Goal: Share content

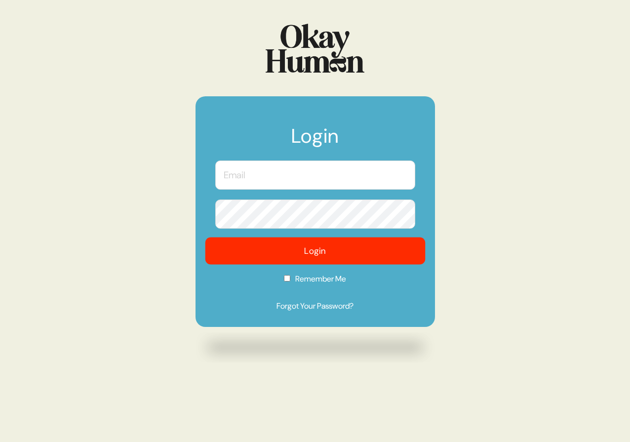
type input "[PERSON_NAME][EMAIL_ADDRESS][DOMAIN_NAME]"
click at [300, 255] on button "Login" at bounding box center [315, 250] width 220 height 27
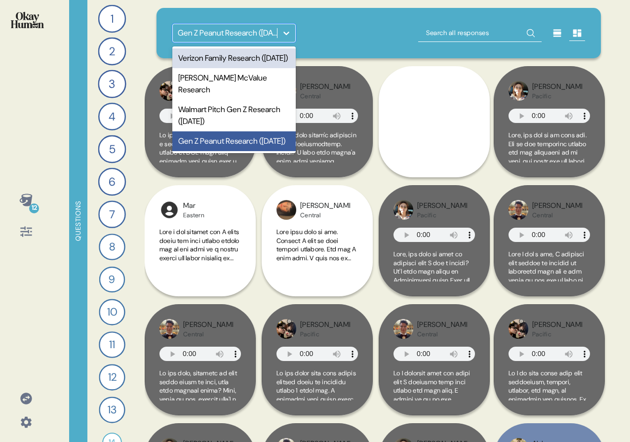
drag, startPoint x: 277, startPoint y: 38, endPoint x: 274, endPoint y: 56, distance: 18.5
click at [277, 38] on div at bounding box center [286, 33] width 18 height 18
click at [271, 68] on div "Verizon Family Research ([DATE])" at bounding box center [233, 58] width 123 height 20
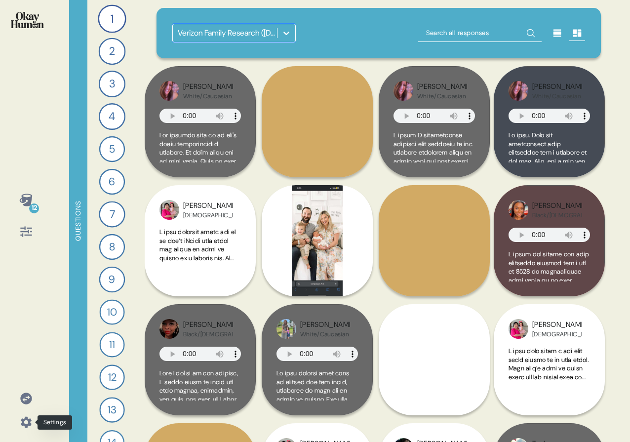
click at [22, 422] on icon at bounding box center [26, 422] width 11 height 11
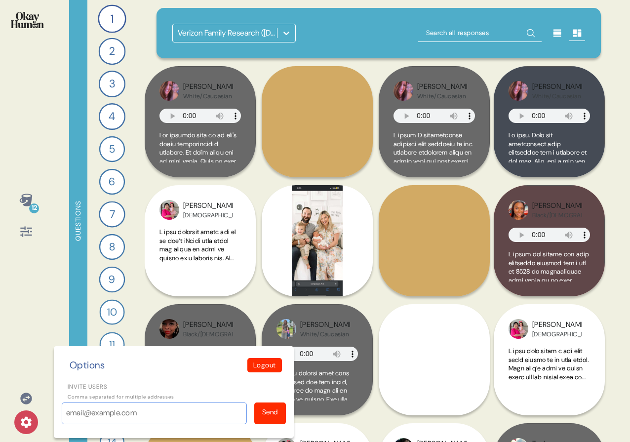
click at [74, 413] on input "Invite users" at bounding box center [154, 413] width 185 height 22
paste input "[EMAIL_ADDRESS][PERSON_NAME][DOMAIN_NAME]"
type input "[EMAIL_ADDRESS][PERSON_NAME][DOMAIN_NAME]"
click at [280, 410] on div "Send" at bounding box center [270, 413] width 32 height 22
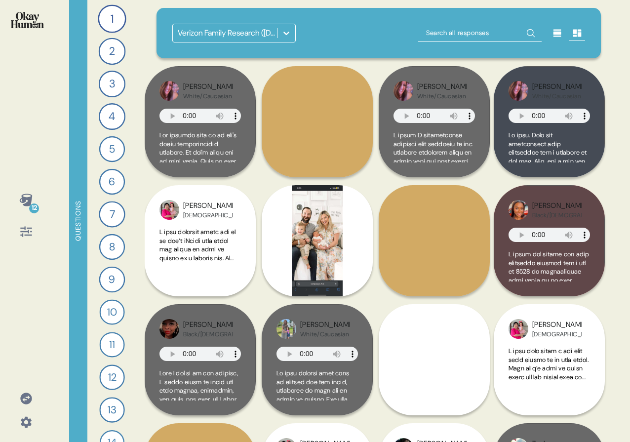
click at [31, 420] on icon at bounding box center [26, 422] width 14 height 14
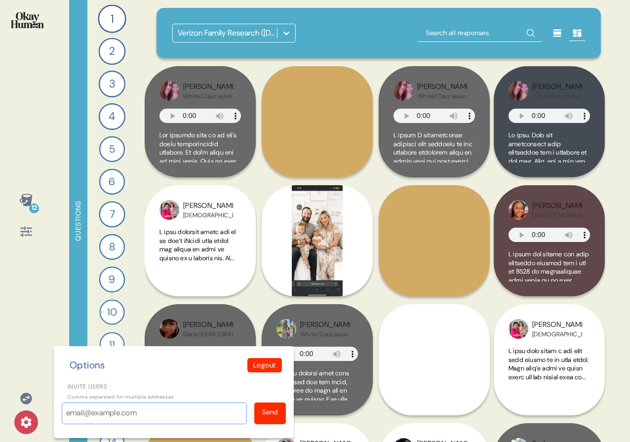
click at [107, 415] on input "Invite users" at bounding box center [154, 413] width 185 height 22
paste input "[EMAIL_ADDRESS][PERSON_NAME][DOMAIN_NAME]"
type input "[EMAIL_ADDRESS][PERSON_NAME][DOMAIN_NAME]"
click at [276, 411] on div "Send" at bounding box center [270, 412] width 16 height 10
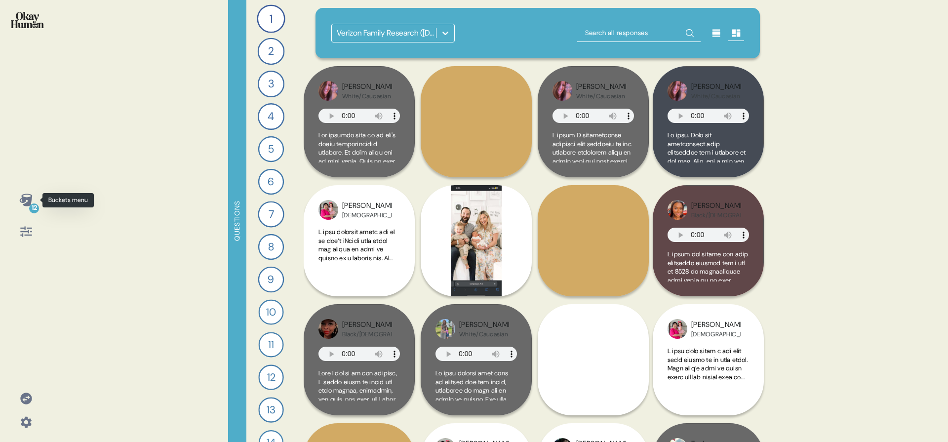
click at [35, 202] on div "12" at bounding box center [26, 200] width 24 height 24
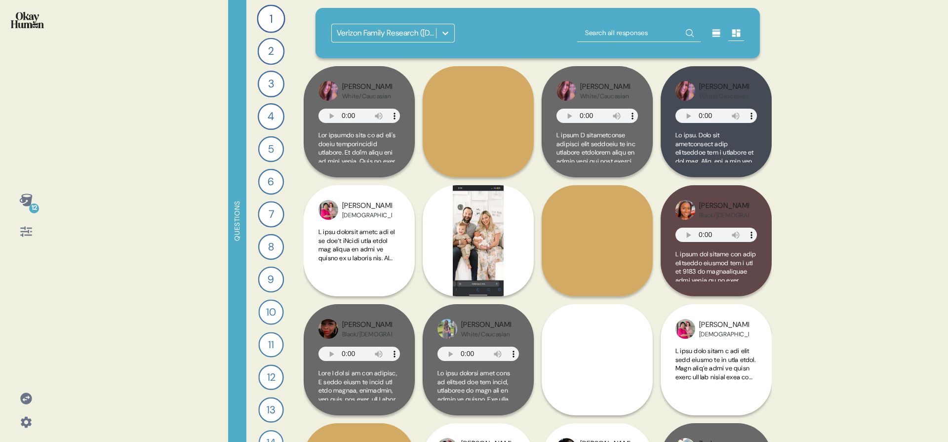
click at [30, 200] on icon at bounding box center [25, 199] width 13 height 12
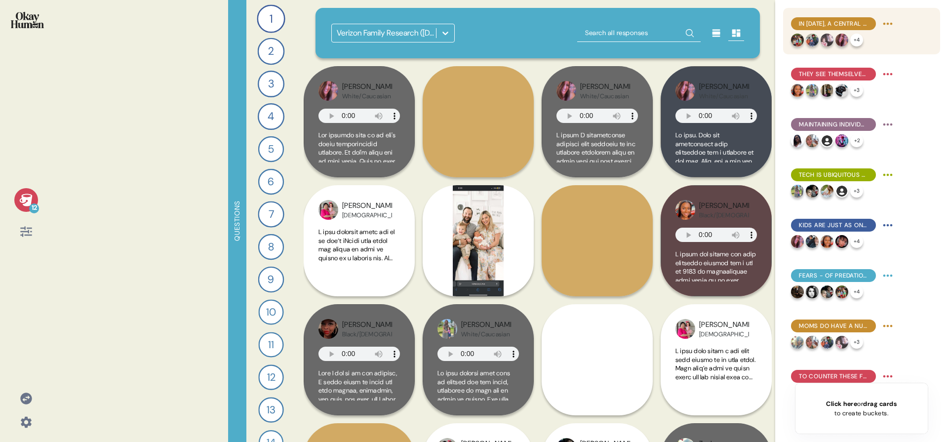
click at [891, 22] on html "12 Questions 1 Introduce me to your family and the members of your household. 1…" at bounding box center [474, 221] width 948 height 442
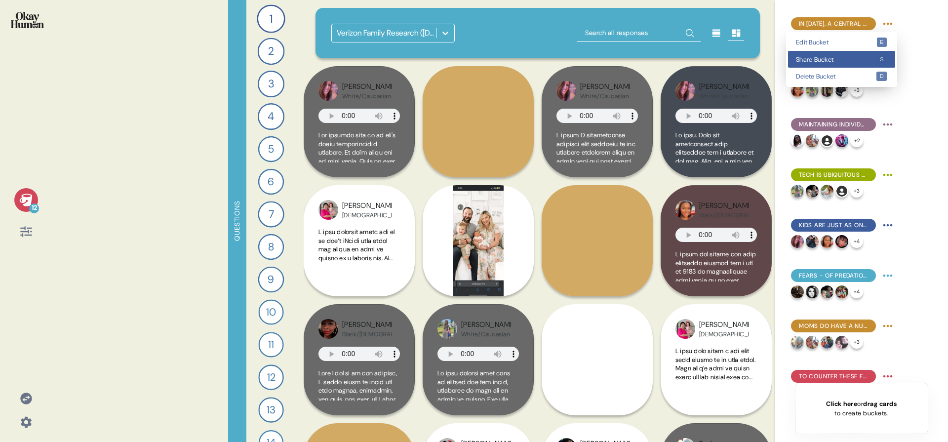
drag, startPoint x: 870, startPoint y: 57, endPoint x: 839, endPoint y: 74, distance: 34.7
click at [870, 57] on span "Share Bucket" at bounding box center [836, 59] width 80 height 6
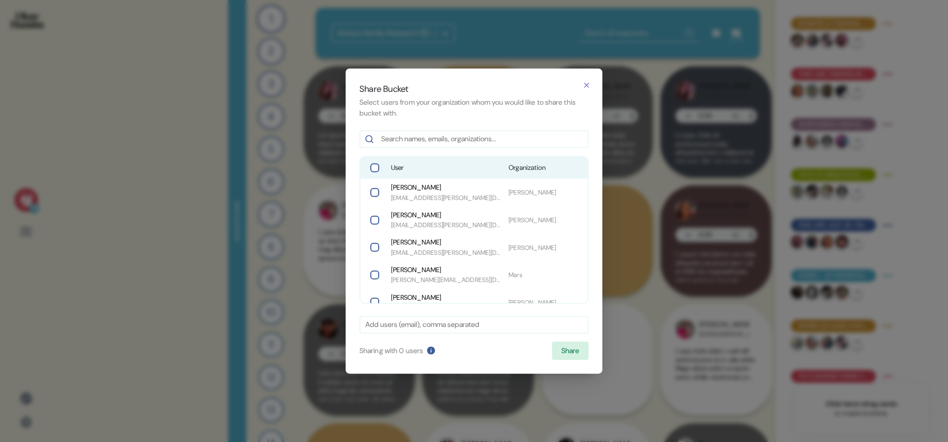
click at [395, 167] on span "User" at bounding box center [446, 168] width 110 height 10
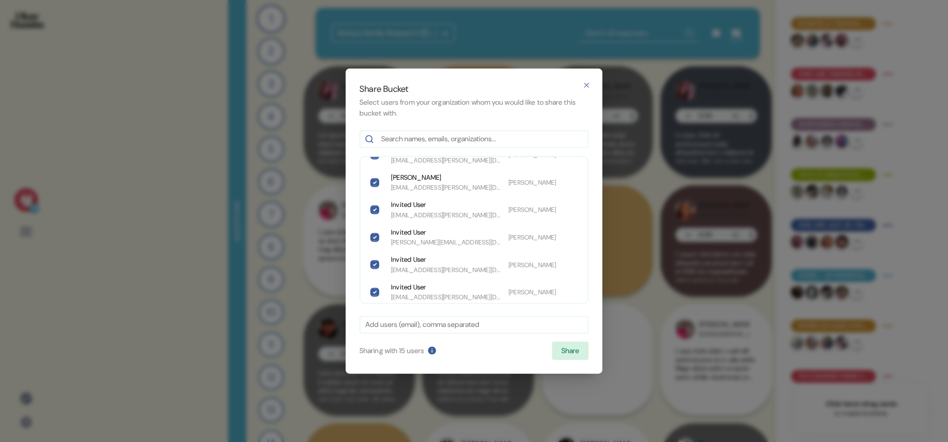
scroll to position [287, 0]
click at [566, 354] on button "Share" at bounding box center [570, 350] width 37 height 19
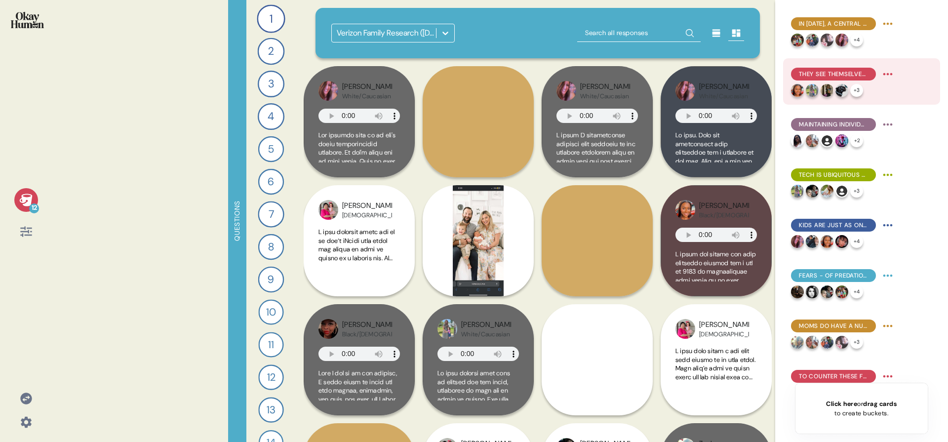
click at [886, 77] on html "12 Questions 1 Introduce me to your family and the members of your household. 1…" at bounding box center [474, 221] width 948 height 442
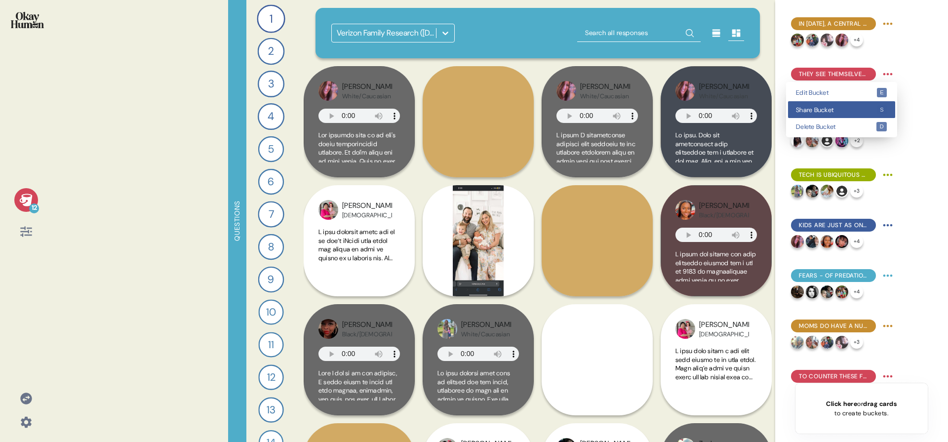
click at [869, 111] on span "Share Bucket" at bounding box center [836, 110] width 80 height 6
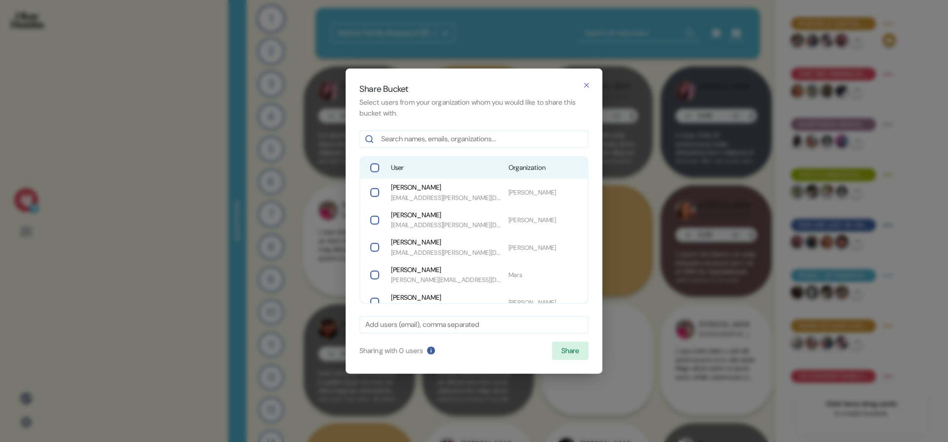
click at [460, 167] on span "User" at bounding box center [446, 168] width 110 height 10
click at [579, 359] on button "Share" at bounding box center [570, 350] width 37 height 19
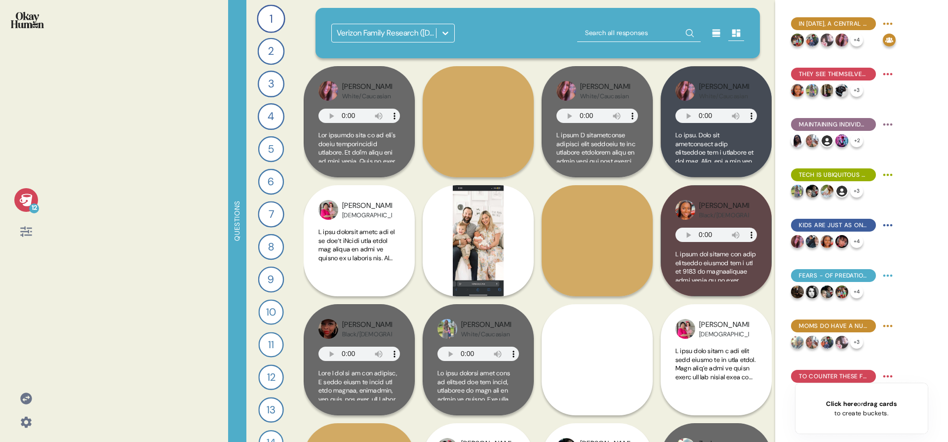
click at [888, 125] on html "12 Questions 1 Introduce me to your family and the members of your household. 1…" at bounding box center [474, 221] width 948 height 442
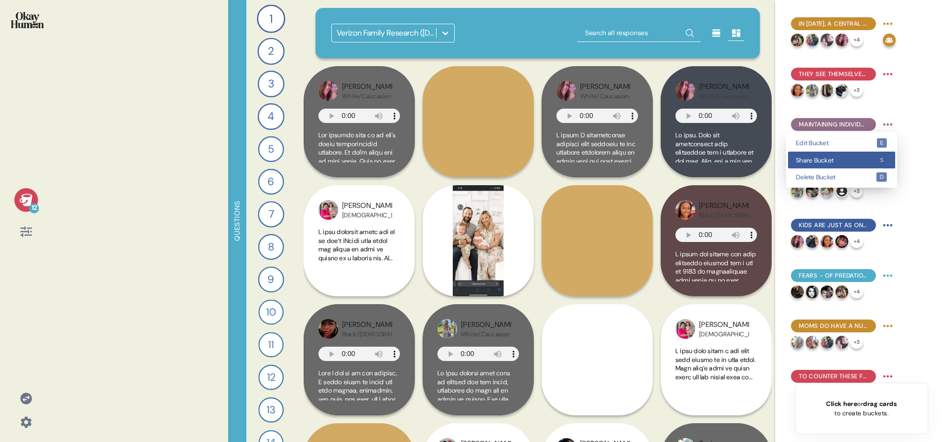
click at [865, 156] on div "Share Bucket s" at bounding box center [841, 160] width 107 height 17
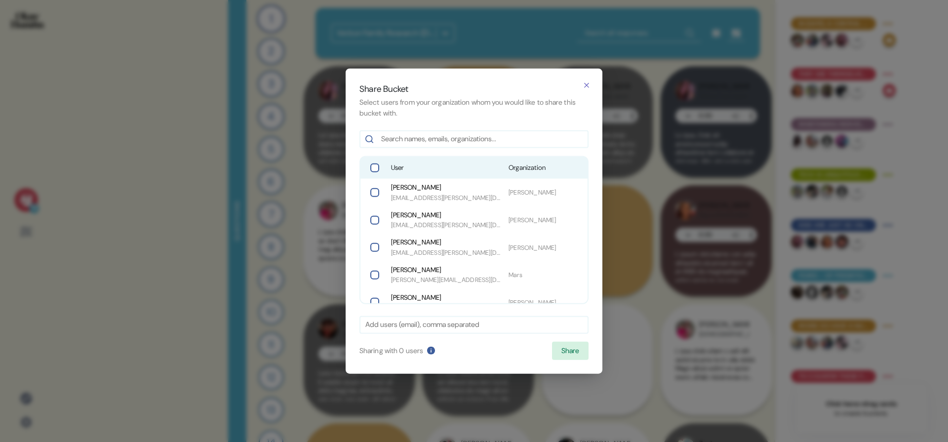
click at [492, 159] on div "User Organization" at bounding box center [473, 168] width 227 height 22
click at [566, 354] on button "Share" at bounding box center [570, 350] width 37 height 19
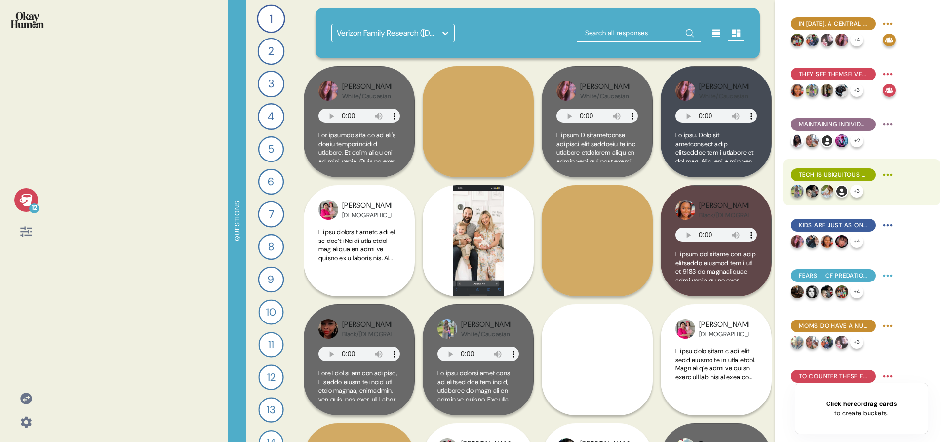
click at [892, 179] on html "12 Questions 1 Introduce me to your family and the members of your household. 1…" at bounding box center [474, 221] width 948 height 442
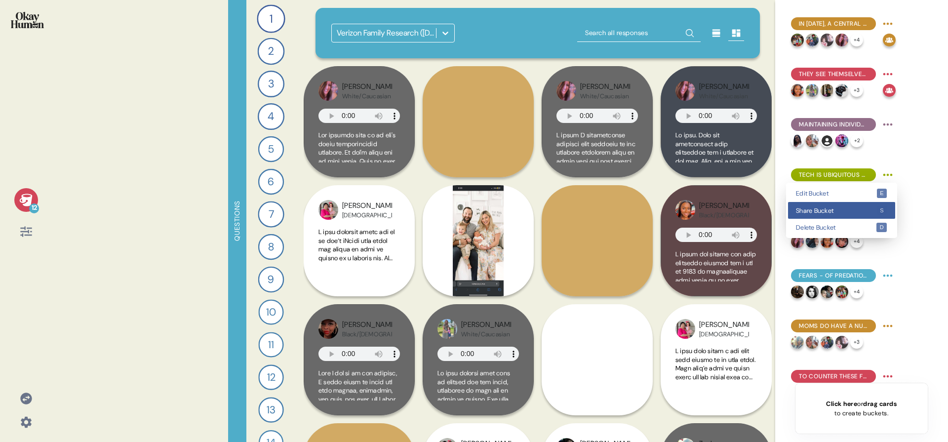
click at [867, 211] on span "Share Bucket" at bounding box center [836, 210] width 80 height 6
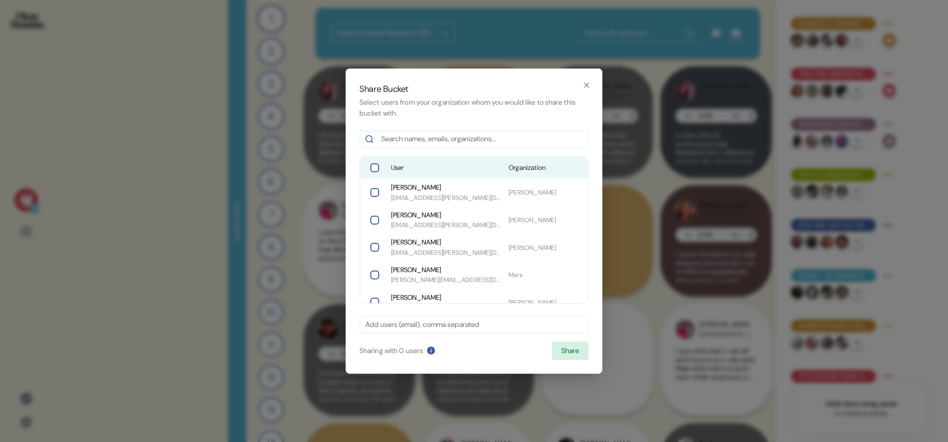
click at [408, 175] on div "User Organization" at bounding box center [473, 168] width 227 height 22
click at [571, 349] on button "Share" at bounding box center [570, 350] width 37 height 19
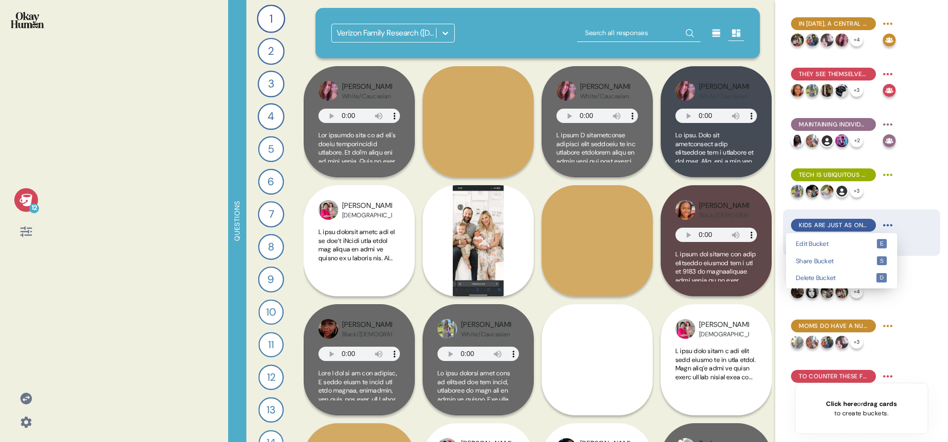
click at [890, 226] on html "12 Questions 1 Introduce me to your family and the members of your household. 1…" at bounding box center [474, 221] width 948 height 442
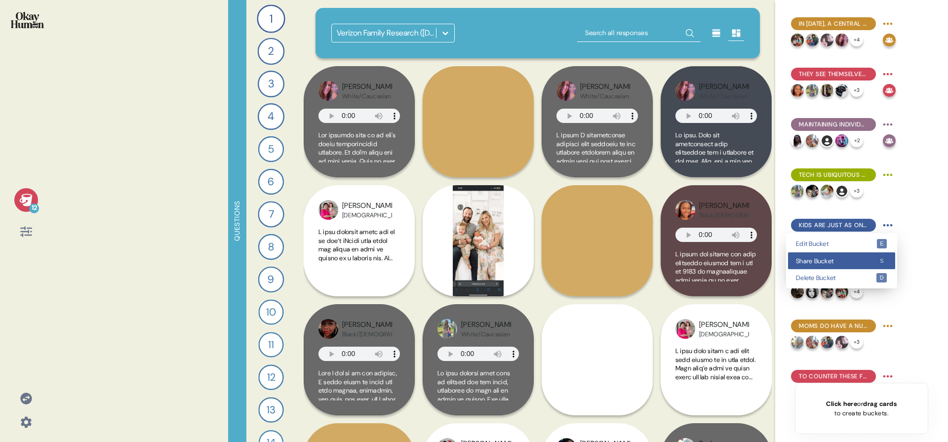
click at [867, 263] on span "Share Bucket" at bounding box center [836, 261] width 80 height 6
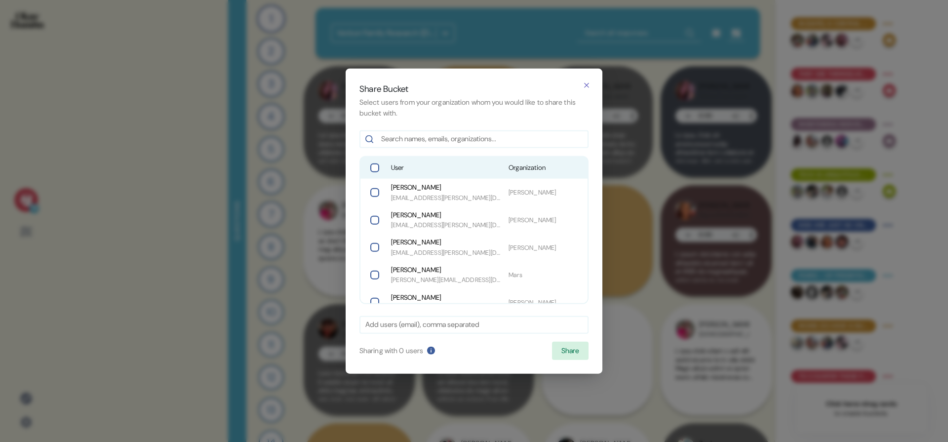
click at [444, 177] on div "User Organization" at bounding box center [473, 168] width 227 height 22
drag, startPoint x: 580, startPoint y: 350, endPoint x: 604, endPoint y: 345, distance: 24.2
click at [580, 350] on button "Share" at bounding box center [570, 350] width 37 height 19
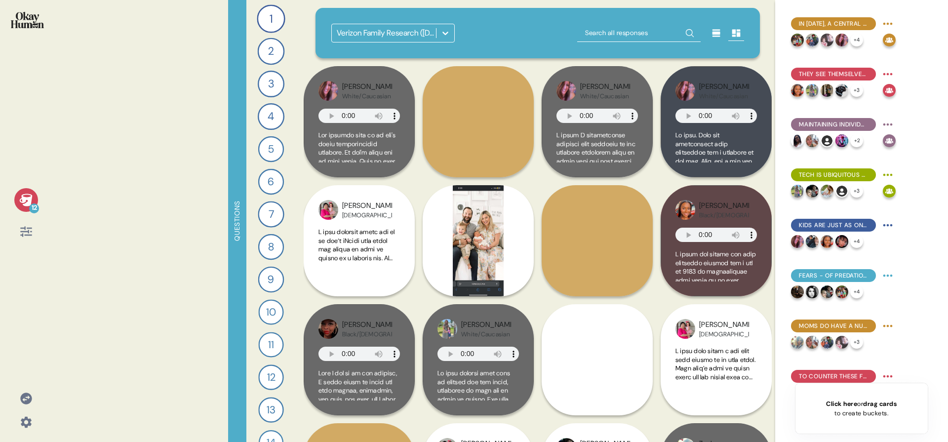
click at [883, 274] on html "12 Questions 1 Introduce me to your family and the members of your household. 1…" at bounding box center [474, 221] width 948 height 442
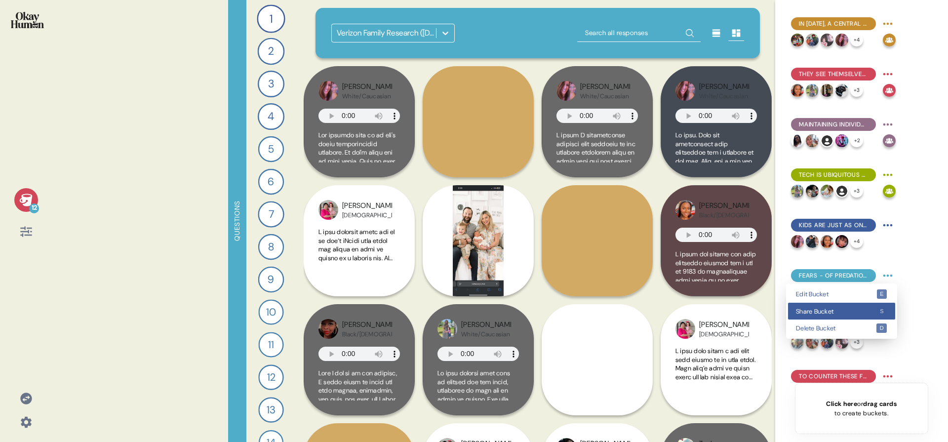
click at [869, 306] on div "Share Bucket s" at bounding box center [841, 311] width 107 height 17
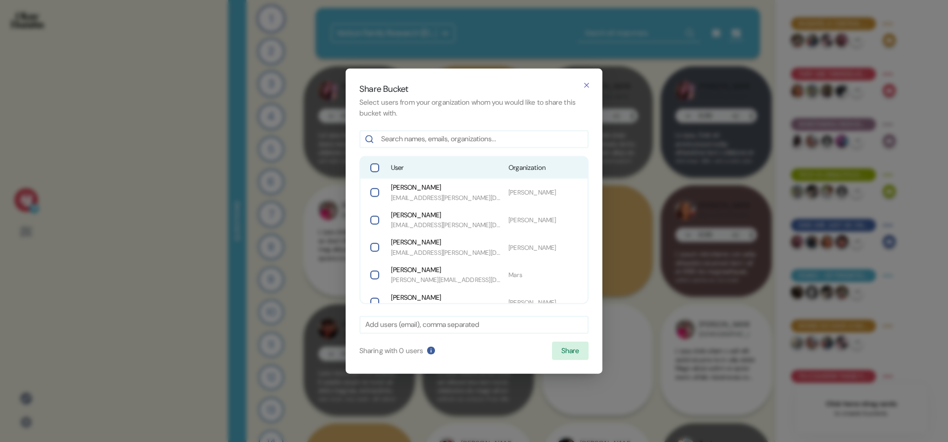
click at [415, 174] on div "User Organization" at bounding box center [473, 168] width 227 height 22
click at [554, 346] on button "Share" at bounding box center [570, 350] width 37 height 19
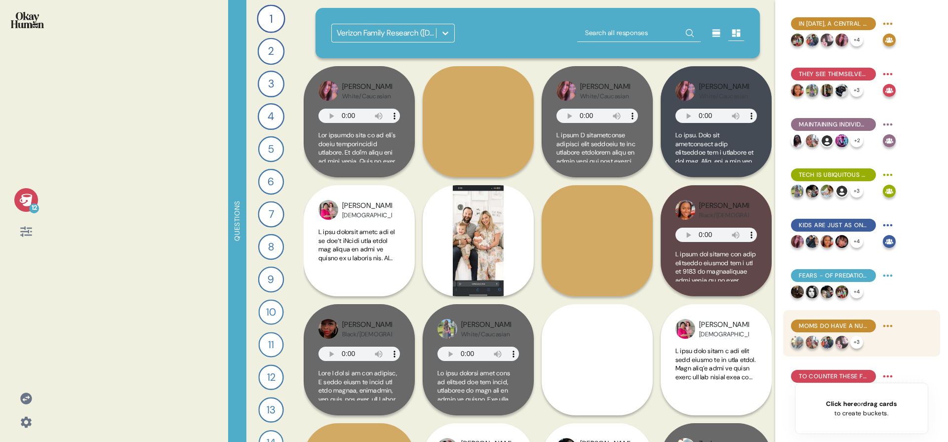
click at [889, 324] on html "12 Questions 1 Introduce me to your family and the members of your household. 1…" at bounding box center [474, 221] width 948 height 442
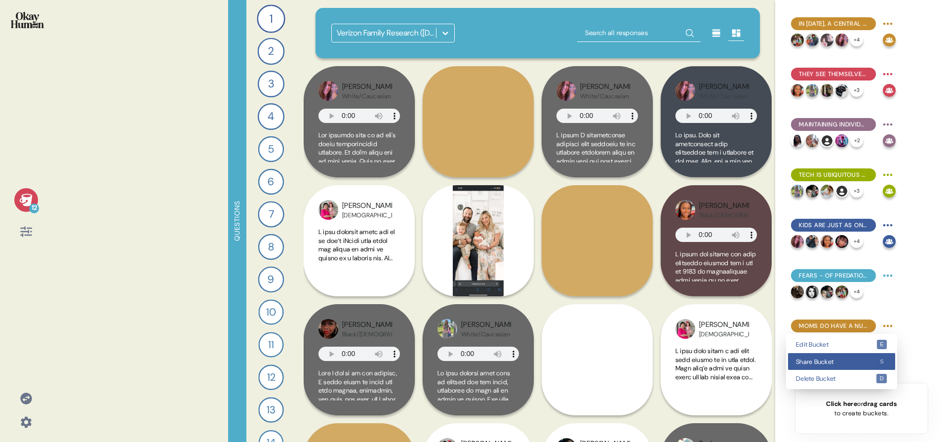
click at [858, 361] on span "Share Bucket" at bounding box center [836, 361] width 80 height 6
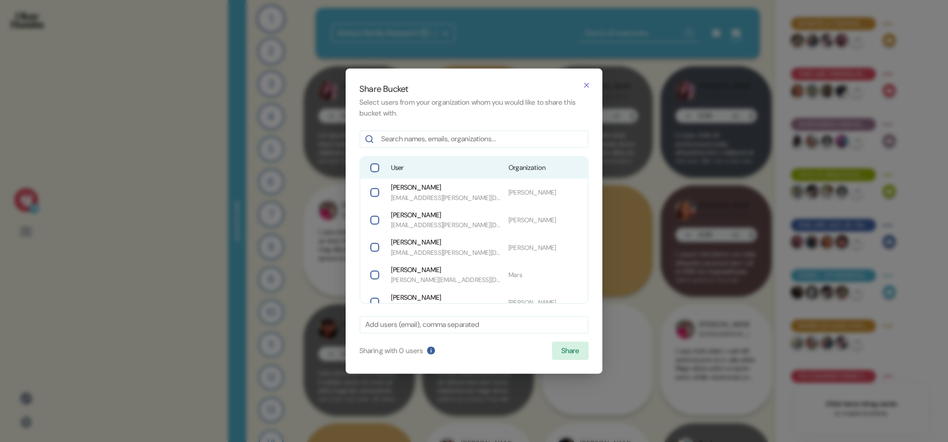
click at [499, 162] on div "User Organization" at bounding box center [473, 168] width 227 height 22
click at [572, 356] on button "Share" at bounding box center [570, 350] width 37 height 19
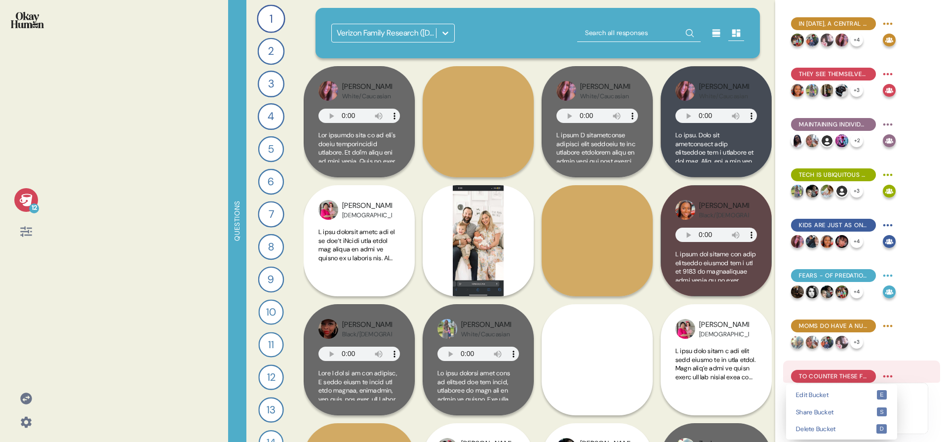
click at [881, 371] on html "12 Questions 1 Introduce me to your family and the members of your household. 1…" at bounding box center [474, 221] width 948 height 442
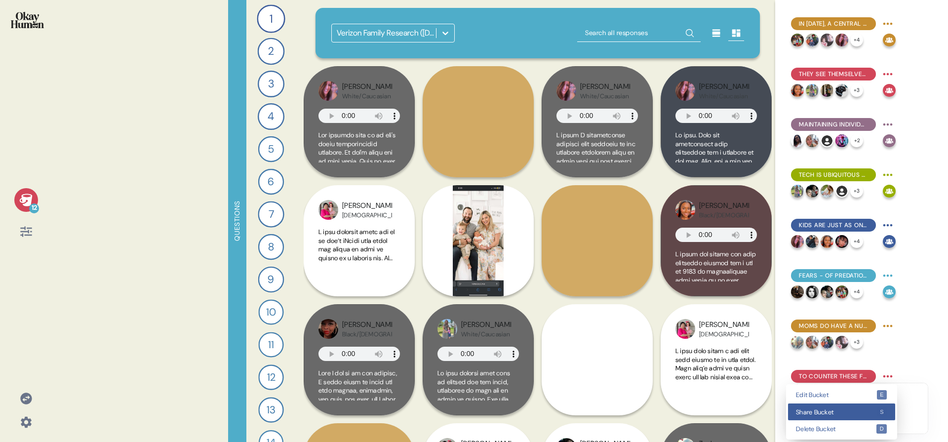
click at [852, 404] on div "Share Bucket s" at bounding box center [841, 411] width 107 height 17
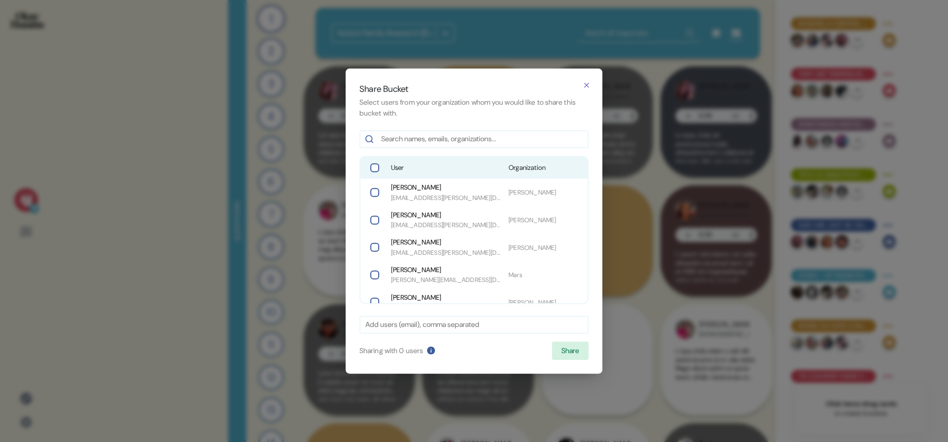
click at [425, 161] on div "User Organization" at bounding box center [473, 168] width 227 height 22
click at [574, 349] on button "Share" at bounding box center [570, 350] width 37 height 19
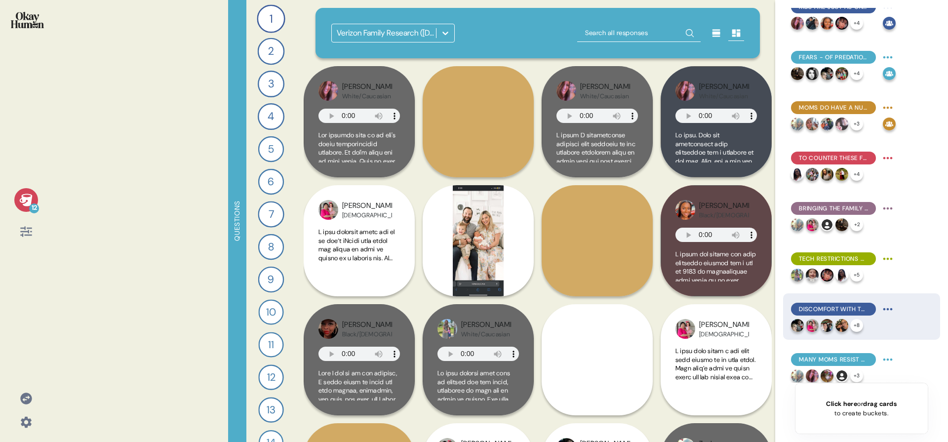
scroll to position [226, 0]
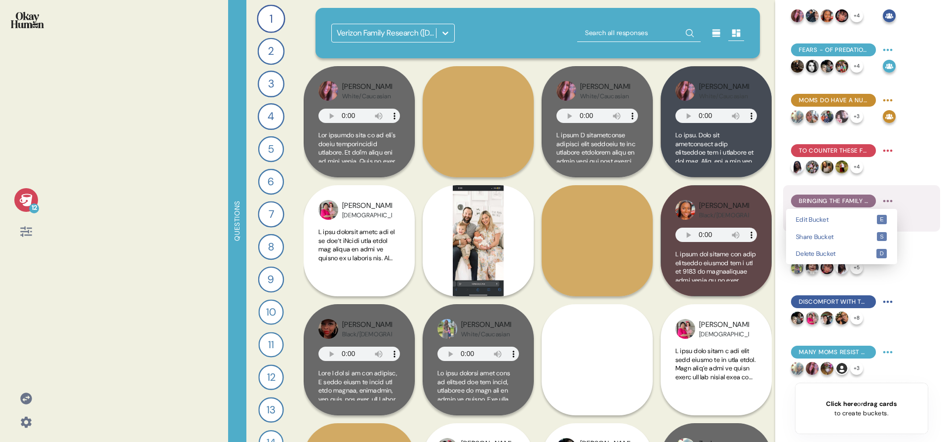
click at [887, 199] on html "12 Questions 1 Introduce me to your family and the members of your household. 1…" at bounding box center [474, 221] width 948 height 442
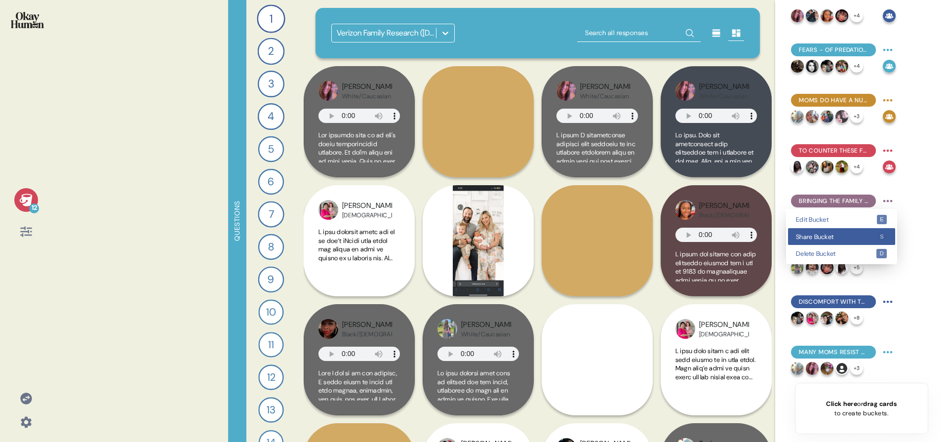
click at [868, 238] on span "Share Bucket" at bounding box center [836, 236] width 80 height 6
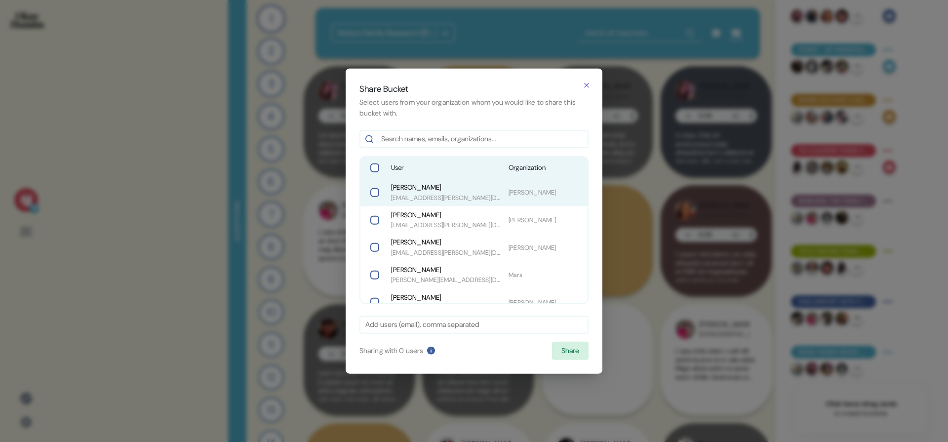
drag, startPoint x: 499, startPoint y: 172, endPoint x: 502, endPoint y: 184, distance: 12.1
click at [499, 172] on div "User Organization" at bounding box center [473, 168] width 227 height 22
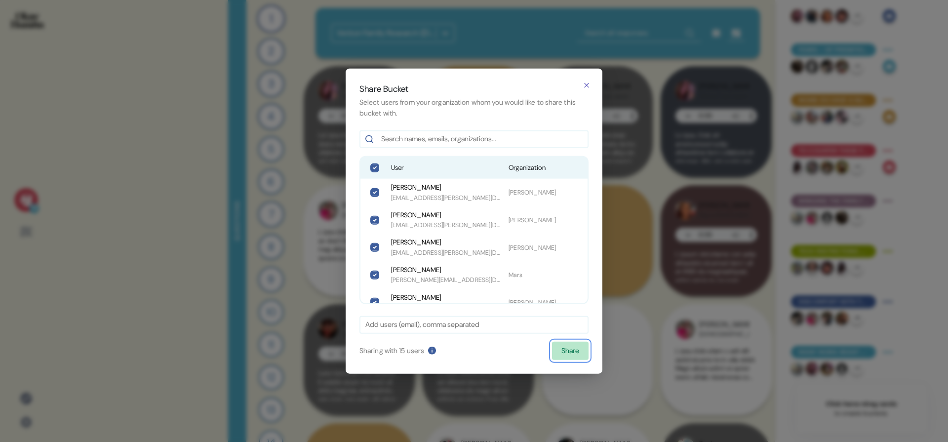
click at [559, 349] on button "Share" at bounding box center [570, 350] width 37 height 19
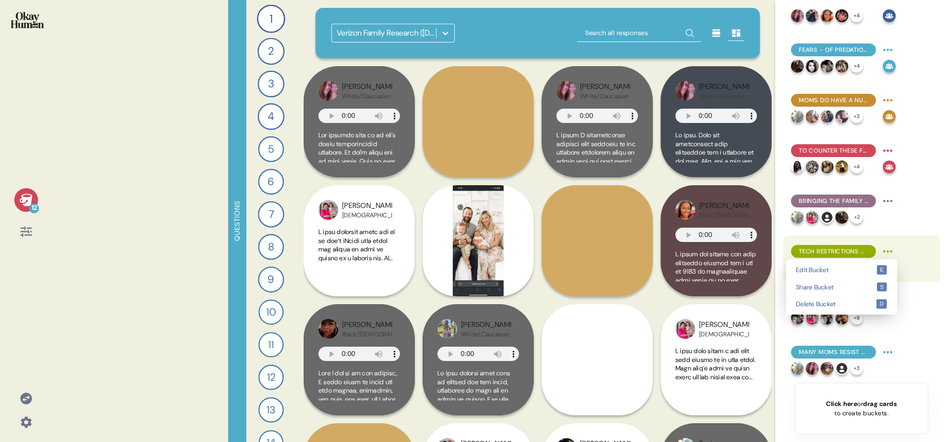
click at [890, 250] on html "12 Questions 1 Introduce me to your family and the members of your household. 1…" at bounding box center [474, 221] width 948 height 442
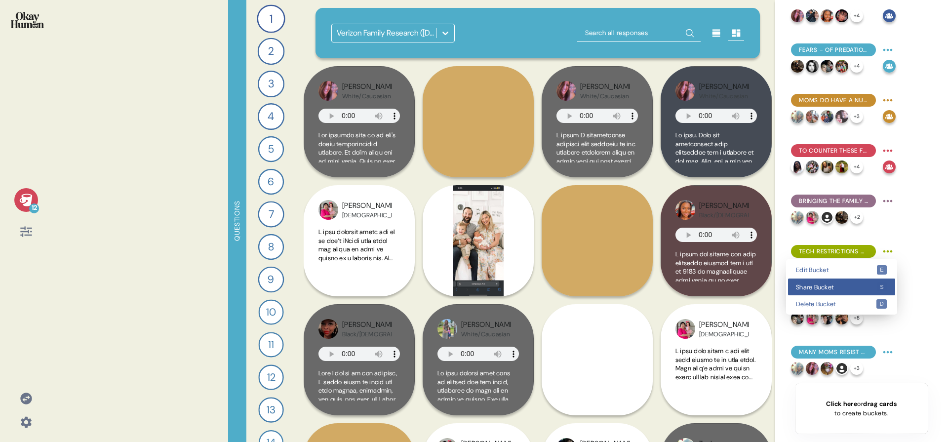
click at [871, 281] on div "Share Bucket s" at bounding box center [841, 286] width 107 height 17
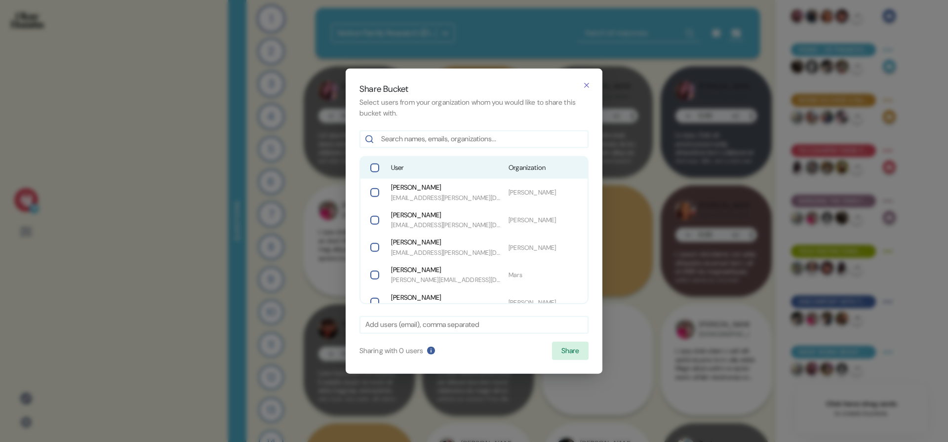
click at [486, 171] on span "User" at bounding box center [446, 168] width 110 height 10
drag, startPoint x: 572, startPoint y: 352, endPoint x: 571, endPoint y: 347, distance: 5.6
click at [572, 352] on button "Share" at bounding box center [570, 350] width 37 height 19
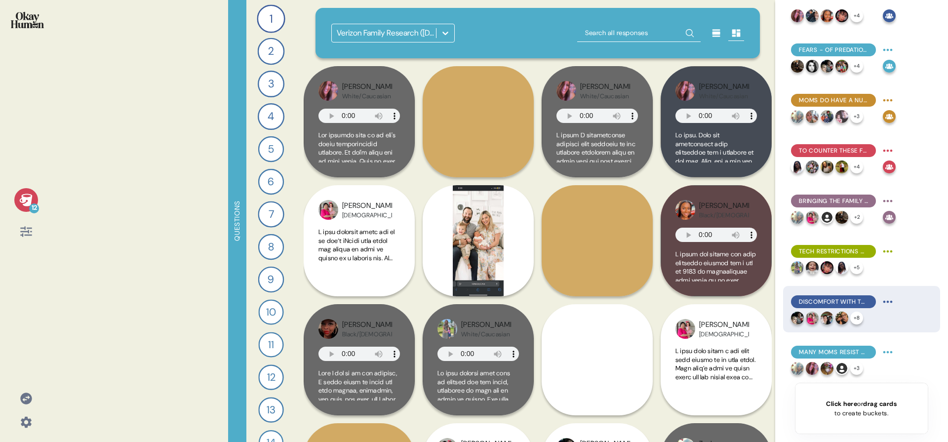
click at [893, 305] on html "12 Questions 1 Introduce me to your family and the members of your household. 1…" at bounding box center [474, 221] width 948 height 442
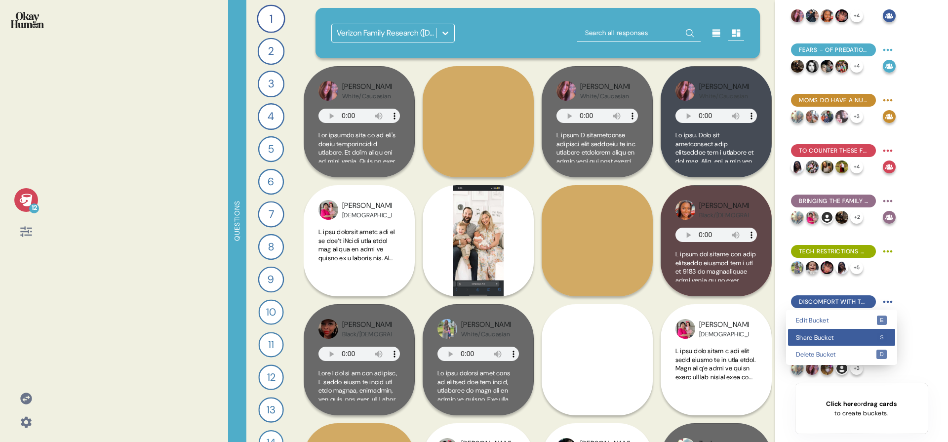
click at [836, 343] on div "Share Bucket s" at bounding box center [841, 337] width 107 height 17
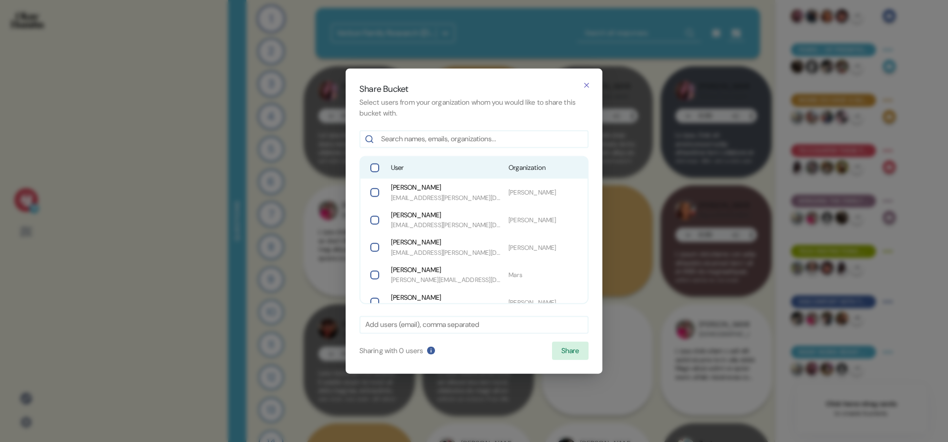
click at [453, 174] on div "User Organization" at bounding box center [473, 168] width 227 height 22
click at [567, 347] on button "Share" at bounding box center [570, 350] width 37 height 19
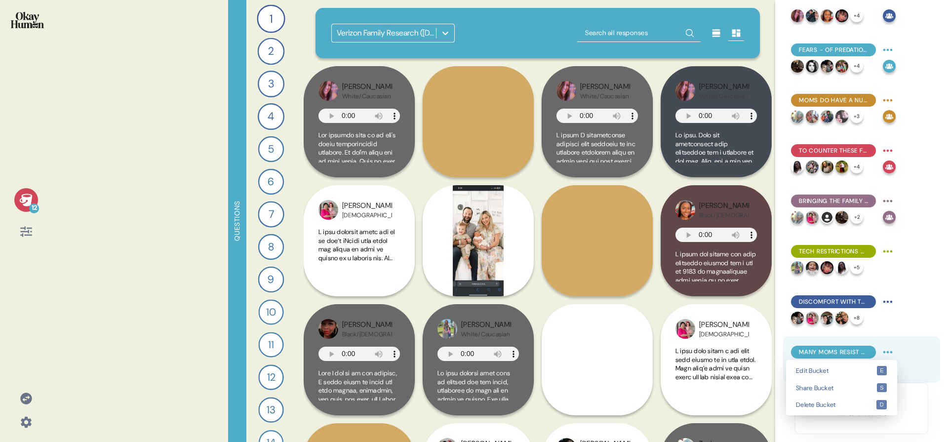
click at [884, 352] on html "12 Questions 1 Introduce me to your family and the members of your household. 1…" at bounding box center [474, 221] width 948 height 442
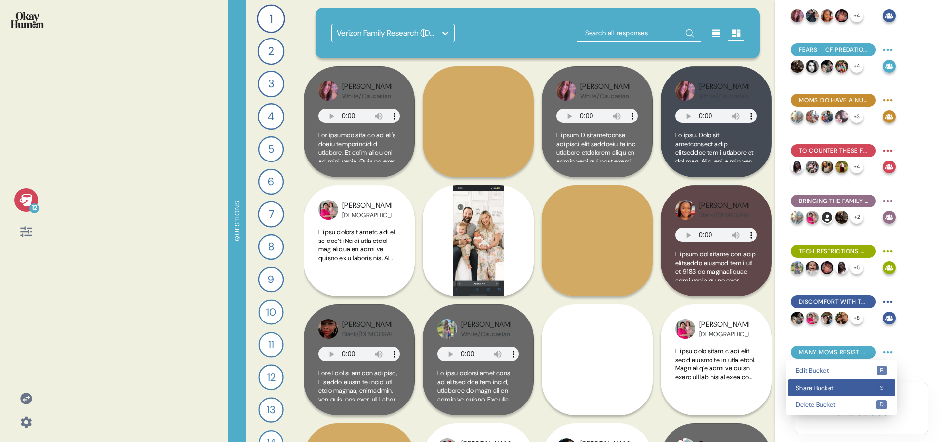
click at [854, 384] on span "Share Bucket" at bounding box center [836, 387] width 80 height 6
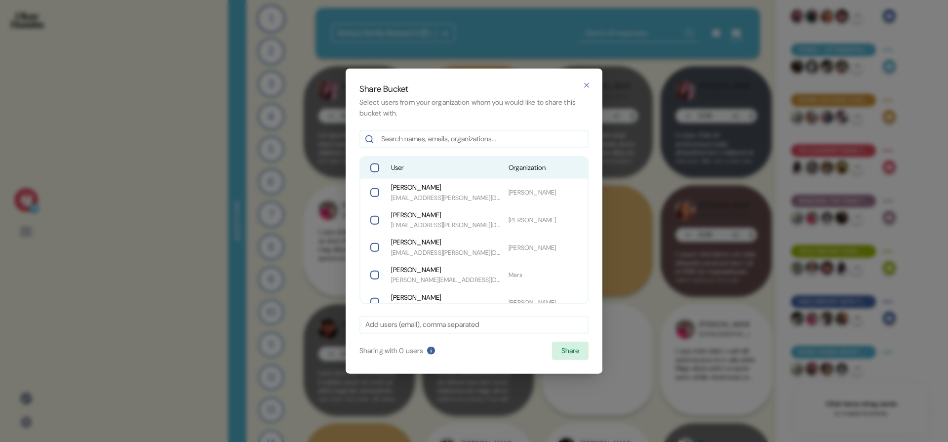
click at [455, 165] on span "User" at bounding box center [446, 168] width 110 height 10
click at [571, 353] on button "Share" at bounding box center [570, 350] width 37 height 19
